Goal: Check status: Check status

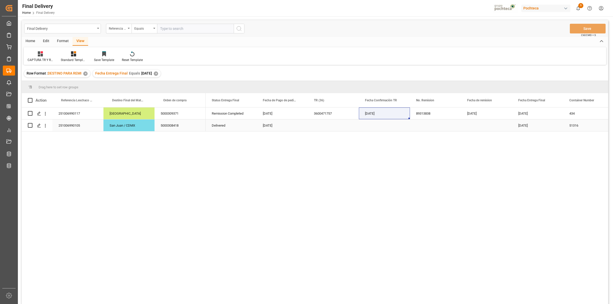
click at [85, 123] on div "251006990105" at bounding box center [77, 126] width 51 height 12
click at [167, 125] on div "5000308418" at bounding box center [180, 126] width 51 height 12
drag, startPoint x: 393, startPoint y: 16, endPoint x: 316, endPoint y: 125, distance: 133.8
click at [316, 125] on div "Press SPACE to select this row." at bounding box center [333, 126] width 51 height 12
click at [370, 129] on div "Press SPACE to select this row." at bounding box center [384, 126] width 51 height 12
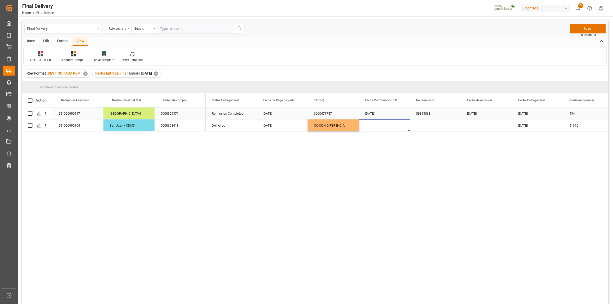
click at [375, 114] on div "[DATE]" at bounding box center [384, 114] width 51 height 12
click at [379, 126] on div "Press SPACE to select this row." at bounding box center [384, 126] width 51 height 12
click at [583, 29] on button "Save" at bounding box center [588, 29] width 36 height 10
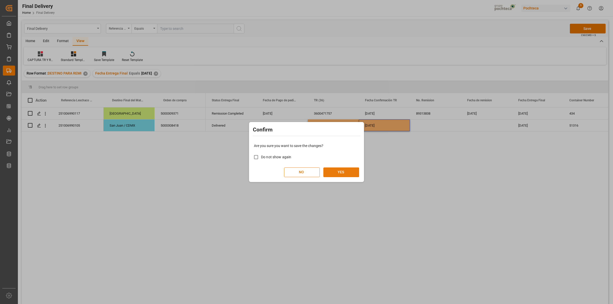
click at [347, 170] on button "YES" at bounding box center [341, 173] width 36 height 10
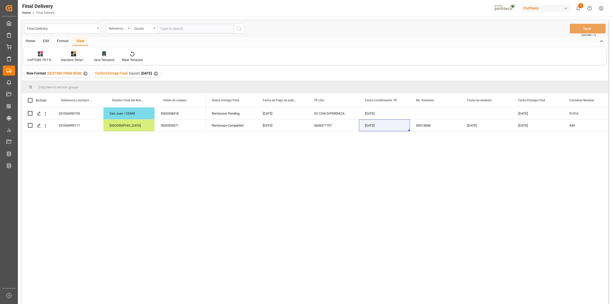
click at [347, 170] on div "Remission Pending [DATE] OC CON DIFERENCIA [DATE] [DATE] 51316 No Remission Com…" at bounding box center [407, 208] width 403 height 200
click at [179, 209] on div "251006990105 [GEOGRAPHIC_DATA][PERSON_NAME] / CDMX 5000308418 251006990117 Mont…" at bounding box center [315, 207] width 587 height 198
